Goal: Information Seeking & Learning: Learn about a topic

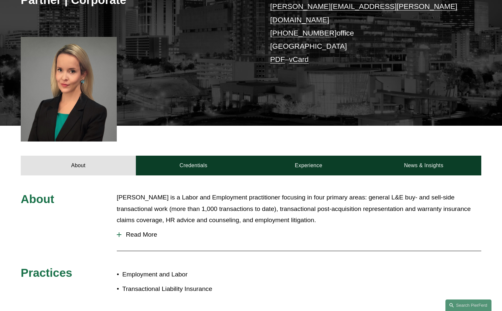
scroll to position [141, 0]
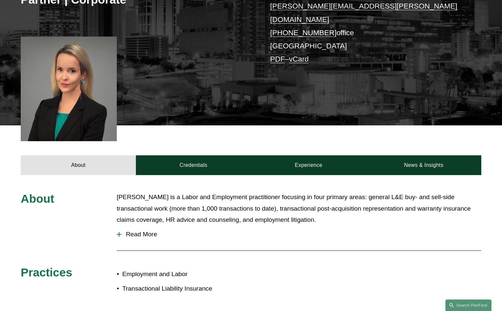
click at [150, 231] on span "Read More" at bounding box center [301, 234] width 360 height 7
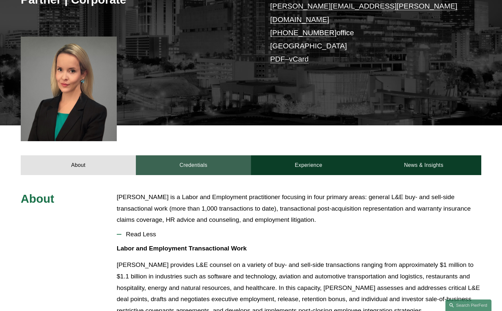
click at [210, 155] on link "Credentials" at bounding box center [193, 165] width 115 height 20
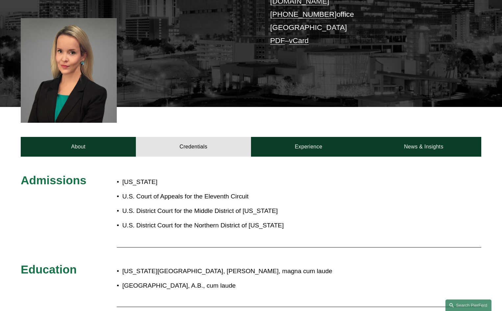
scroll to position [197, 0]
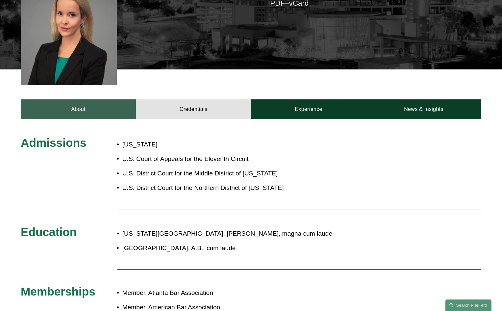
click at [72, 108] on link "About" at bounding box center [78, 109] width 115 height 20
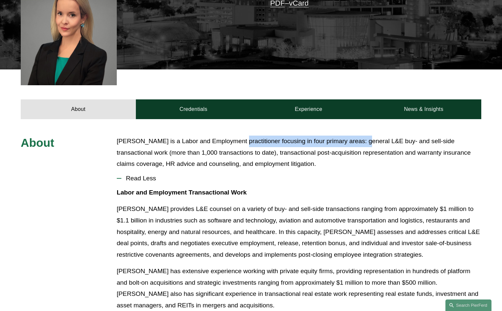
drag, startPoint x: 246, startPoint y: 137, endPoint x: 362, endPoint y: 139, distance: 116.4
click at [361, 139] on p "[PERSON_NAME] is a Labor and Employment practitioner focusing in four primary a…" at bounding box center [299, 153] width 364 height 34
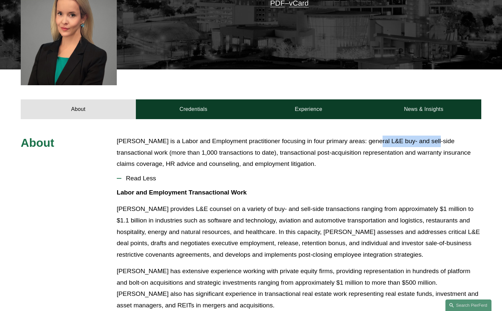
drag, startPoint x: 369, startPoint y: 137, endPoint x: 427, endPoint y: 137, distance: 57.9
click at [427, 137] on p "[PERSON_NAME] is a Labor and Employment practitioner focusing in four primary a…" at bounding box center [299, 153] width 364 height 34
drag, startPoint x: 439, startPoint y: 137, endPoint x: 458, endPoint y: 139, distance: 18.9
click at [458, 139] on p "[PERSON_NAME] is a Labor and Employment practitioner focusing in four primary a…" at bounding box center [299, 153] width 364 height 34
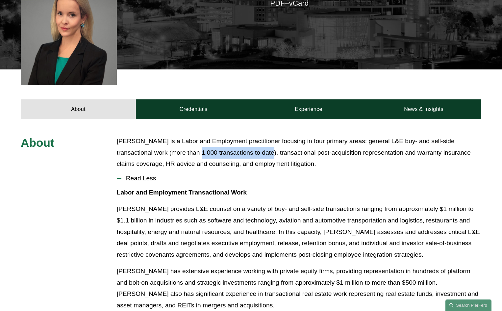
drag, startPoint x: 164, startPoint y: 142, endPoint x: 237, endPoint y: 142, distance: 73.4
click at [237, 142] on p "[PERSON_NAME] is a Labor and Employment practitioner focusing in four primary a…" at bounding box center [299, 153] width 364 height 34
drag, startPoint x: 254, startPoint y: 142, endPoint x: 250, endPoint y: 147, distance: 5.9
click at [254, 142] on p "[PERSON_NAME] is a Labor and Employment practitioner focusing in four primary a…" at bounding box center [299, 153] width 364 height 34
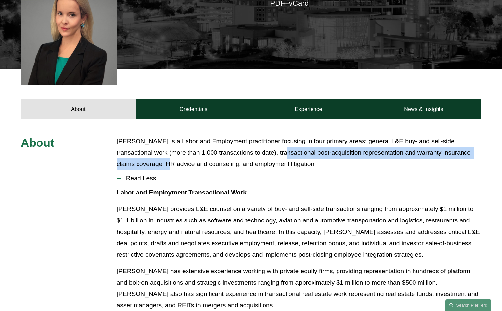
drag, startPoint x: 250, startPoint y: 147, endPoint x: 150, endPoint y: 157, distance: 100.9
click at [150, 157] on p "[PERSON_NAME] is a Labor and Employment practitioner focusing in four primary a…" at bounding box center [299, 153] width 364 height 34
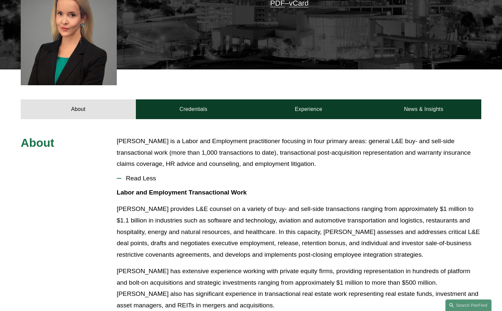
click at [155, 157] on p "[PERSON_NAME] is a Labor and Employment practitioner focusing in four primary a…" at bounding box center [299, 153] width 364 height 34
drag, startPoint x: 162, startPoint y: 157, endPoint x: 207, endPoint y: 161, distance: 45.9
click at [207, 161] on p "[PERSON_NAME] is a Labor and Employment practitioner focusing in four primary a…" at bounding box center [299, 153] width 364 height 34
drag, startPoint x: 218, startPoint y: 161, endPoint x: 262, endPoint y: 161, distance: 44.7
click at [262, 161] on p "[PERSON_NAME] is a Labor and Employment practitioner focusing in four primary a…" at bounding box center [299, 153] width 364 height 34
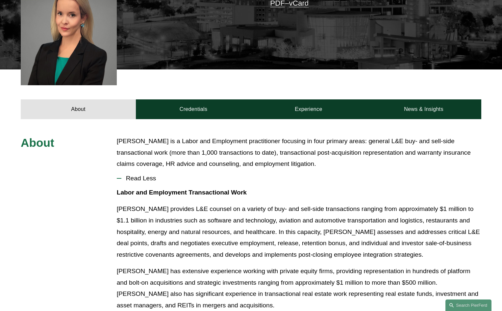
click at [287, 153] on p "[PERSON_NAME] is a Labor and Employment practitioner focusing in four primary a…" at bounding box center [299, 153] width 364 height 34
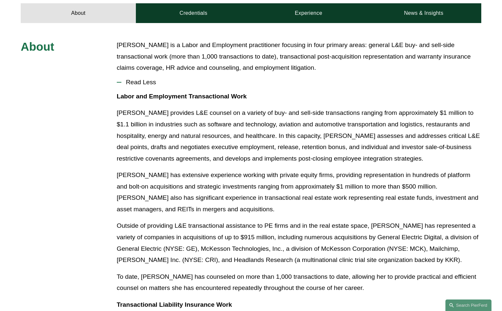
scroll to position [296, 0]
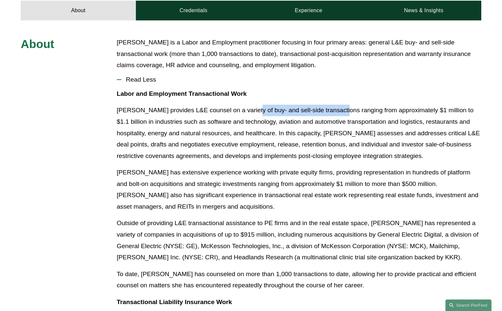
drag, startPoint x: 282, startPoint y: 105, endPoint x: 335, endPoint y: 108, distance: 53.0
click at [335, 108] on p "[PERSON_NAME] provides L&E counsel on a variety of buy- and sell-side transacti…" at bounding box center [299, 133] width 364 height 57
drag, startPoint x: 354, startPoint y: 106, endPoint x: 384, endPoint y: 106, distance: 30.3
click at [359, 106] on p "[PERSON_NAME] provides L&E counsel on a variety of buy- and sell-side transacti…" at bounding box center [299, 133] width 364 height 57
drag, startPoint x: 384, startPoint y: 106, endPoint x: 380, endPoint y: 109, distance: 5.9
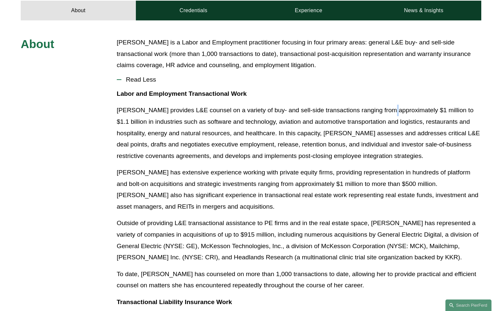
click at [382, 108] on p "[PERSON_NAME] provides L&E counsel on a variety of buy- and sell-side transacti…" at bounding box center [299, 133] width 364 height 57
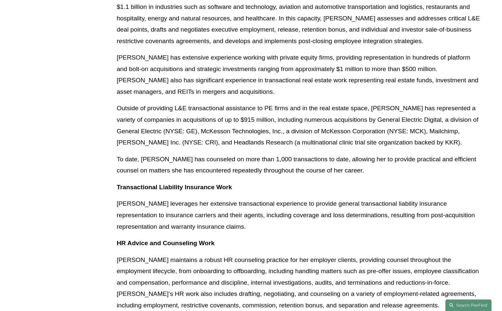
scroll to position [428, 0]
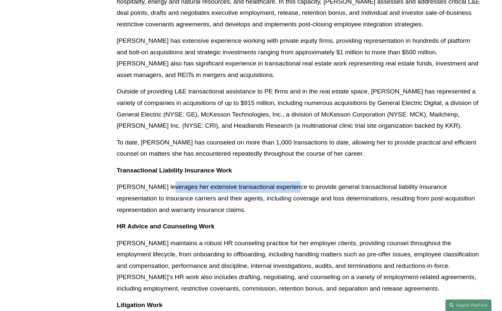
drag, startPoint x: 172, startPoint y: 183, endPoint x: 284, endPoint y: 183, distance: 111.5
click at [284, 183] on p "[PERSON_NAME] leverages her extensive transactional experience to provide gener…" at bounding box center [299, 198] width 364 height 34
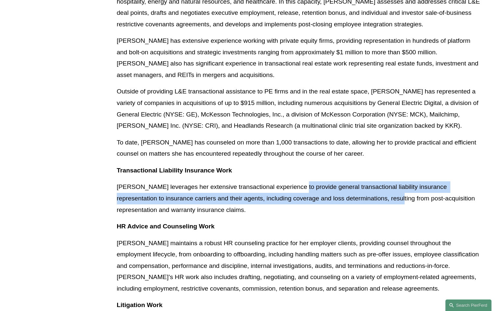
drag, startPoint x: 300, startPoint y: 184, endPoint x: 369, endPoint y: 187, distance: 68.8
click at [369, 187] on p "[PERSON_NAME] leverages her extensive transactional experience to provide gener…" at bounding box center [299, 198] width 364 height 34
click at [164, 189] on p "[PERSON_NAME] leverages her extensive transactional experience to provide gener…" at bounding box center [299, 198] width 364 height 34
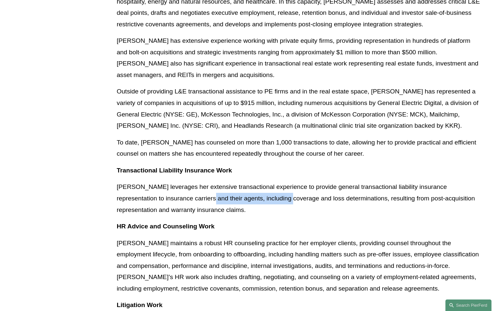
drag, startPoint x: 207, startPoint y: 197, endPoint x: 263, endPoint y: 197, distance: 56.6
click at [263, 197] on p "[PERSON_NAME] leverages her extensive transactional experience to provide gener…" at bounding box center [299, 198] width 364 height 34
drag, startPoint x: 303, startPoint y: 197, endPoint x: 343, endPoint y: 200, distance: 39.9
click at [339, 199] on p "[PERSON_NAME] leverages her extensive transactional experience to provide gener…" at bounding box center [299, 198] width 364 height 34
drag, startPoint x: 195, startPoint y: 194, endPoint x: 219, endPoint y: 195, distance: 24.4
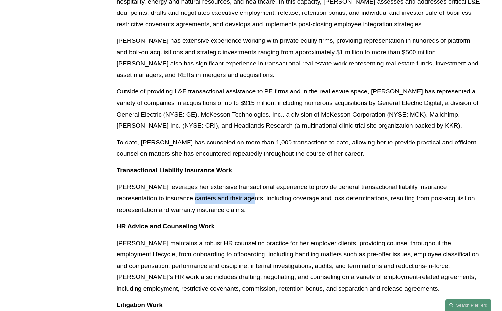
click at [219, 195] on p "[PERSON_NAME] leverages her extensive transactional experience to provide gener…" at bounding box center [299, 198] width 364 height 34
drag, startPoint x: 226, startPoint y: 198, endPoint x: 238, endPoint y: 199, distance: 12.5
click at [227, 199] on p "[PERSON_NAME] leverages her extensive transactional experience to provide gener…" at bounding box center [299, 198] width 364 height 34
drag, startPoint x: 347, startPoint y: 191, endPoint x: 350, endPoint y: 192, distance: 3.3
click at [350, 192] on p "[PERSON_NAME] leverages her extensive transactional experience to provide gener…" at bounding box center [299, 198] width 364 height 34
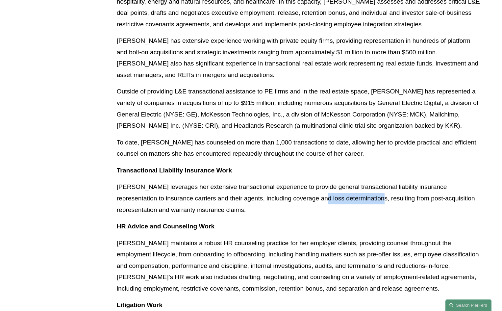
click at [311, 196] on p "[PERSON_NAME] leverages her extensive transactional experience to provide gener…" at bounding box center [299, 198] width 364 height 34
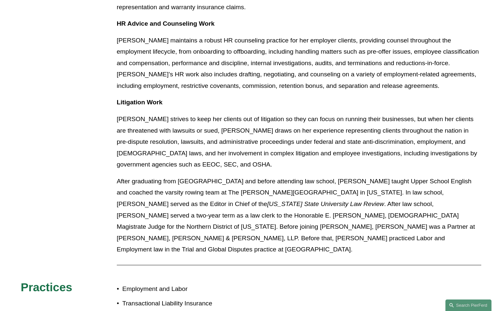
scroll to position [691, 0]
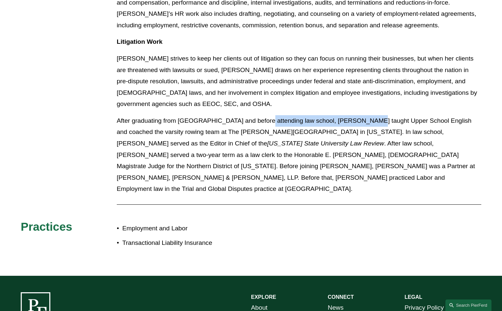
drag, startPoint x: 259, startPoint y: 113, endPoint x: 360, endPoint y: 113, distance: 101.0
click at [360, 115] on p "After graduating from [GEOGRAPHIC_DATA] and before attending law school, [PERSO…" at bounding box center [299, 155] width 364 height 80
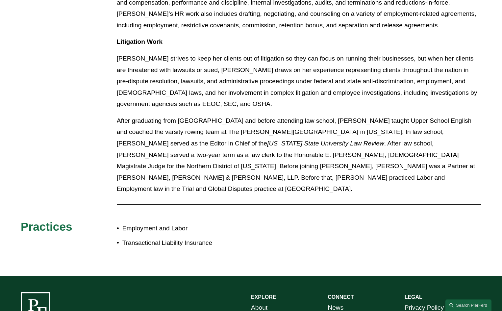
click at [158, 117] on p "After graduating from [GEOGRAPHIC_DATA] and before attending law school, [PERSO…" at bounding box center [299, 155] width 364 height 80
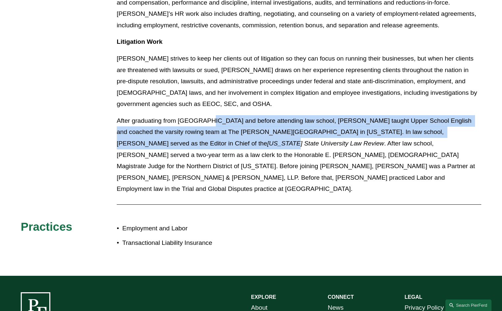
drag, startPoint x: 212, startPoint y: 117, endPoint x: 445, endPoint y: 122, distance: 232.6
click at [439, 128] on p "After graduating from [GEOGRAPHIC_DATA] and before attending law school, [PERSO…" at bounding box center [299, 155] width 364 height 80
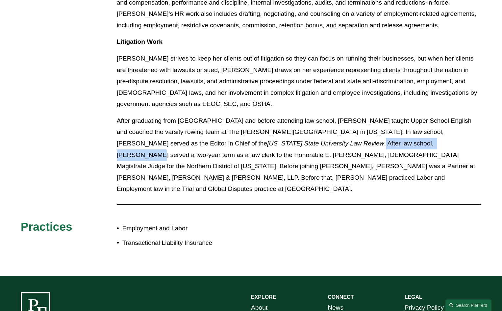
drag, startPoint x: 168, startPoint y: 142, endPoint x: 235, endPoint y: 133, distance: 66.8
click at [235, 133] on p "After graduating from [GEOGRAPHIC_DATA] and before attending law school, [PERSO…" at bounding box center [299, 155] width 364 height 80
drag, startPoint x: 270, startPoint y: 127, endPoint x: 311, endPoint y: 127, distance: 40.5
click at [307, 127] on p "After graduating from [GEOGRAPHIC_DATA] and before attending law school, [PERSO…" at bounding box center [299, 155] width 364 height 80
click at [338, 139] on p "After graduating from [GEOGRAPHIC_DATA] and before attending law school, [PERSO…" at bounding box center [299, 155] width 364 height 80
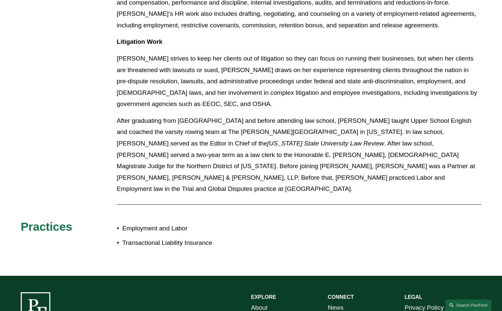
click at [356, 137] on p "After graduating from [GEOGRAPHIC_DATA] and before attending law school, [PERSO…" at bounding box center [299, 155] width 364 height 80
drag, startPoint x: 358, startPoint y: 137, endPoint x: 382, endPoint y: 137, distance: 23.4
click at [382, 137] on p "After graduating from [GEOGRAPHIC_DATA] and before attending law school, [PERSO…" at bounding box center [299, 155] width 364 height 80
click at [376, 140] on p "After graduating from [GEOGRAPHIC_DATA] and before attending law school, [PERSO…" at bounding box center [299, 155] width 364 height 80
drag, startPoint x: 344, startPoint y: 137, endPoint x: 354, endPoint y: 137, distance: 9.9
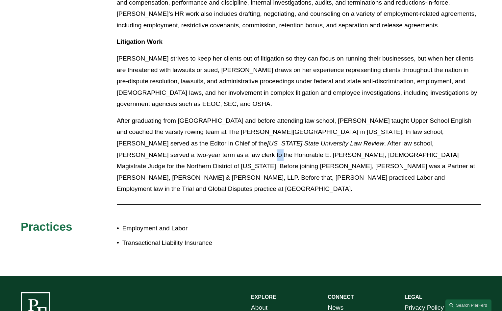
click at [354, 137] on p "After graduating from [GEOGRAPHIC_DATA] and before attending law school, [PERSO…" at bounding box center [299, 155] width 364 height 80
click at [270, 145] on p "After graduating from [GEOGRAPHIC_DATA] and before attending law school, [PERSO…" at bounding box center [299, 155] width 364 height 80
drag, startPoint x: 281, startPoint y: 156, endPoint x: 352, endPoint y: 156, distance: 71.7
click at [352, 156] on p "After graduating from [GEOGRAPHIC_DATA] and before attending law school, [PERSO…" at bounding box center [299, 155] width 364 height 80
click at [398, 139] on p "After graduating from [GEOGRAPHIC_DATA] and before attending law school, [PERSO…" at bounding box center [299, 155] width 364 height 80
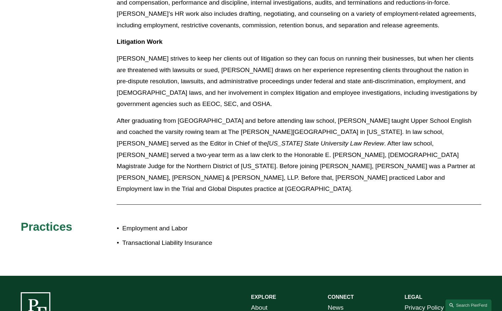
click at [308, 149] on p "After graduating from [GEOGRAPHIC_DATA] and before attending law school, [PERSO…" at bounding box center [299, 155] width 364 height 80
drag, startPoint x: 352, startPoint y: 149, endPoint x: 388, endPoint y: 149, distance: 36.5
click at [388, 149] on p "After graduating from [GEOGRAPHIC_DATA] and before attending law school, [PERSO…" at bounding box center [299, 155] width 364 height 80
click at [392, 149] on p "After graduating from [GEOGRAPHIC_DATA] and before attending law school, [PERSO…" at bounding box center [299, 155] width 364 height 80
drag, startPoint x: 160, startPoint y: 157, endPoint x: 198, endPoint y: 161, distance: 38.0
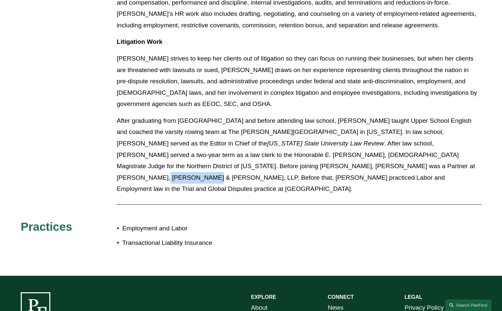
click at [198, 161] on p "After graduating from [GEOGRAPHIC_DATA] and before attending law school, [PERSO…" at bounding box center [299, 155] width 364 height 80
drag, startPoint x: 240, startPoint y: 159, endPoint x: 272, endPoint y: 161, distance: 31.9
click at [272, 161] on p "After graduating from [GEOGRAPHIC_DATA] and before attending law school, [PERSO…" at bounding box center [299, 155] width 364 height 80
click at [272, 162] on p "After graduating from [GEOGRAPHIC_DATA] and before attending law school, [PERSO…" at bounding box center [299, 155] width 364 height 80
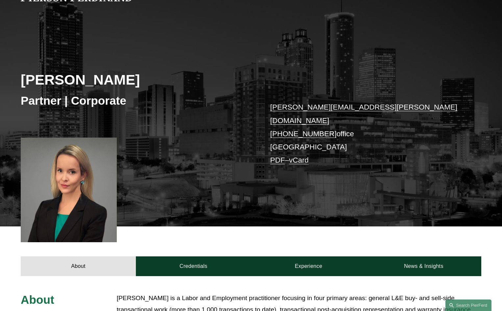
scroll to position [0, 0]
